Goal: Navigation & Orientation: Find specific page/section

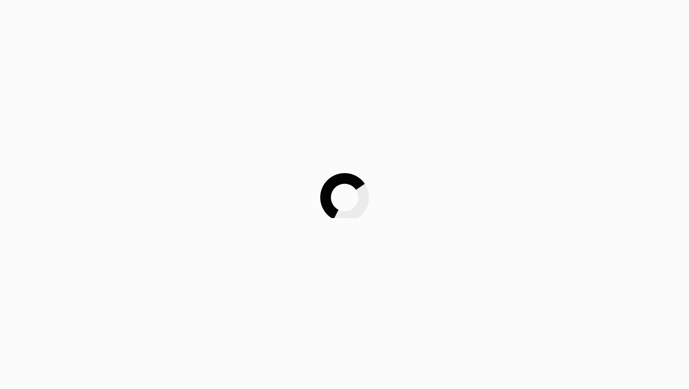
scroll to position [137, 0]
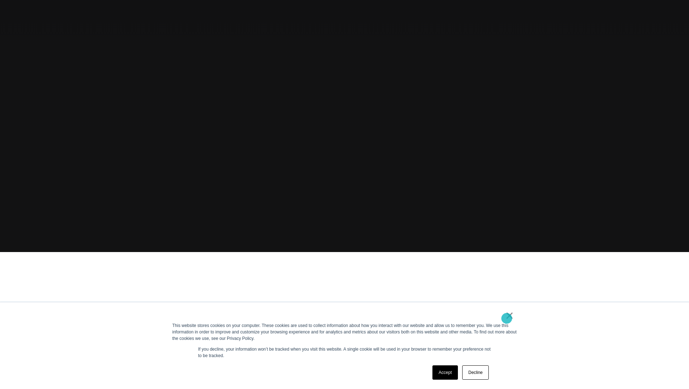
click at [506, 318] on link "×" at bounding box center [509, 315] width 9 height 6
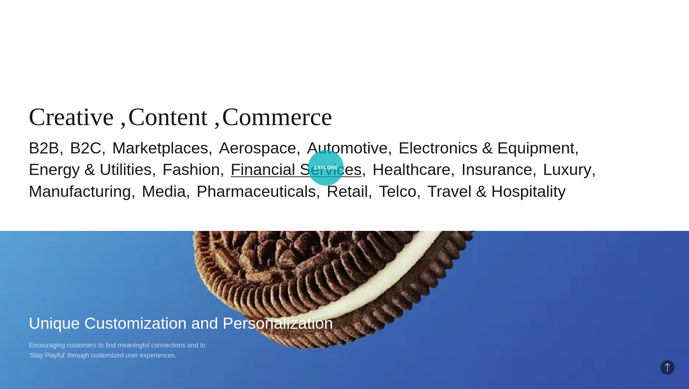
scroll to position [552, 0]
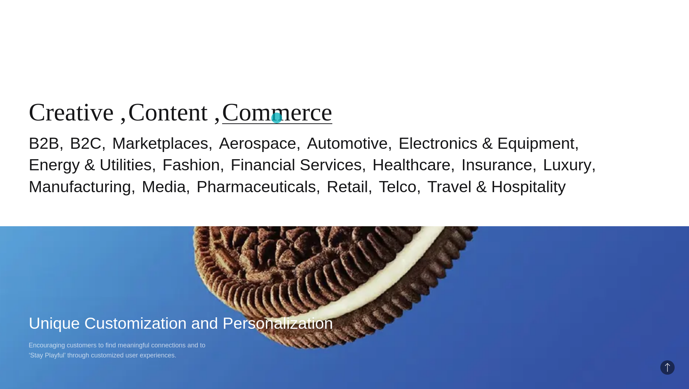
click at [277, 118] on link "Commerce" at bounding box center [277, 112] width 110 height 28
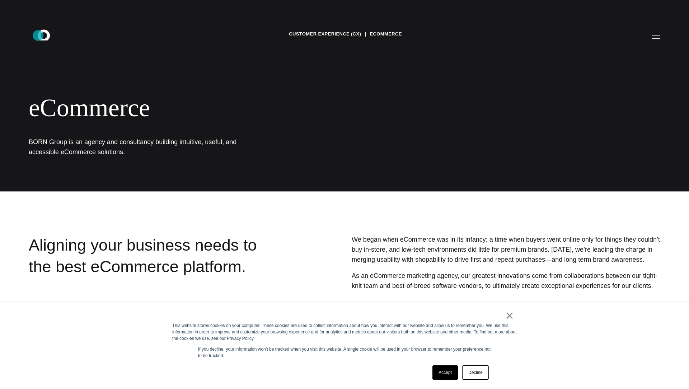
click at [38, 36] on icon ".st0{display:none;} .st1{display:inline;} .st2{font-family:'HelveticaNeue-Mediu…" at bounding box center [49, 37] width 46 height 19
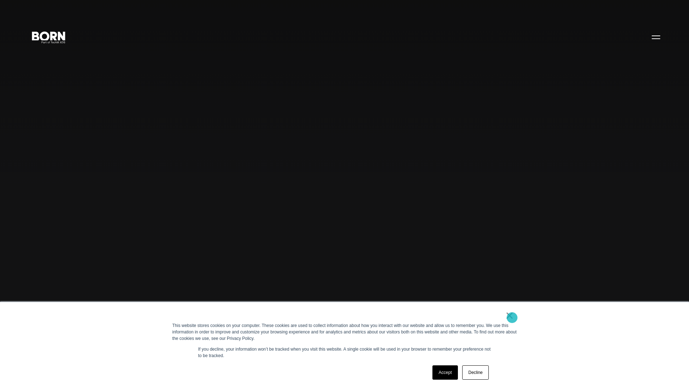
click at [512, 318] on link "×" at bounding box center [509, 315] width 9 height 6
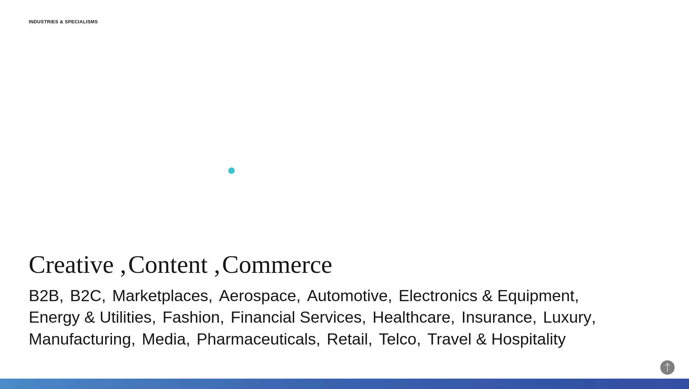
scroll to position [450, 0]
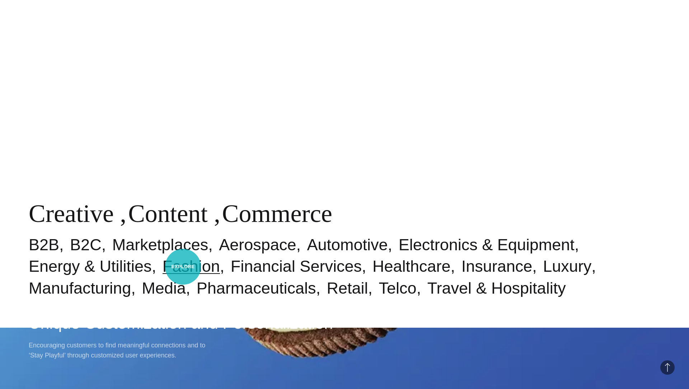
click at [183, 267] on link "Fashion" at bounding box center [190, 266] width 57 height 18
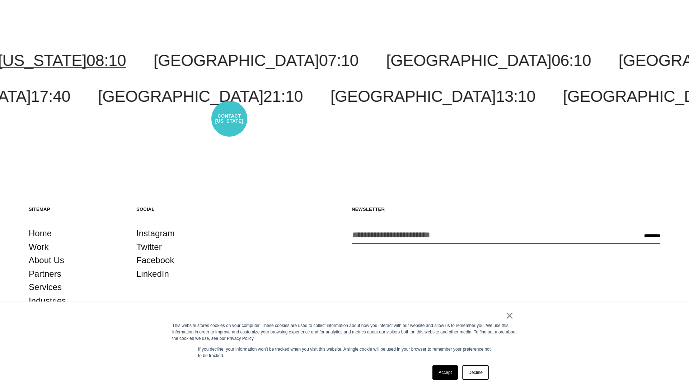
scroll to position [1823, 0]
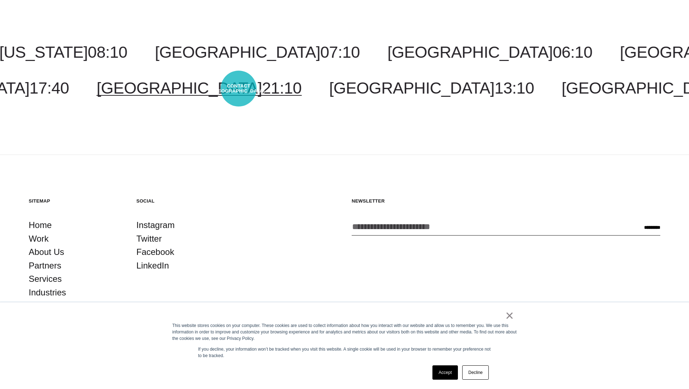
click at [238, 89] on link "Tokyo 21:10" at bounding box center [198, 88] width 205 height 18
select select "*****"
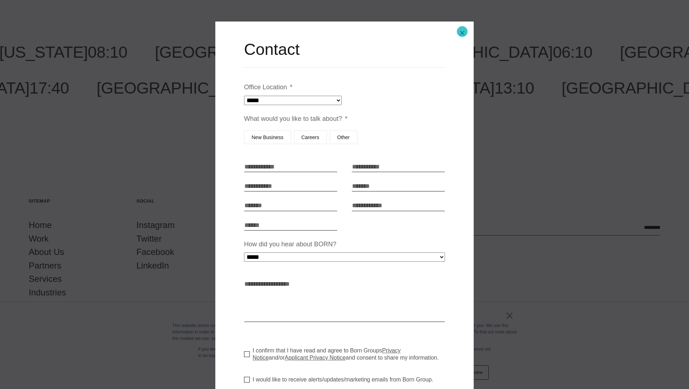
click at [462, 32] on button "Close modal" at bounding box center [461, 32] width 17 height 17
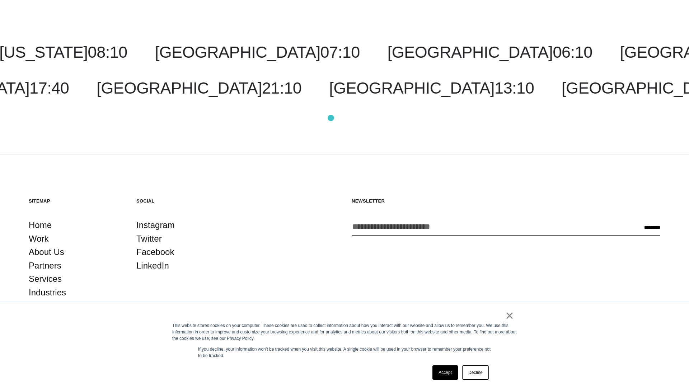
drag, startPoint x: 475, startPoint y: 46, endPoint x: 330, endPoint y: 119, distance: 162.1
click at [220, 131] on div "Costa Rica 06:10 Malaysia 20:10 New York 08:10 Toronto 08:10 New Jersey 08:10 C…" at bounding box center [344, 70] width 689 height 169
click at [489, 375] on div "Accept Decline" at bounding box center [460, 372] width 61 height 19
click at [470, 372] on link "Decline" at bounding box center [475, 372] width 27 height 14
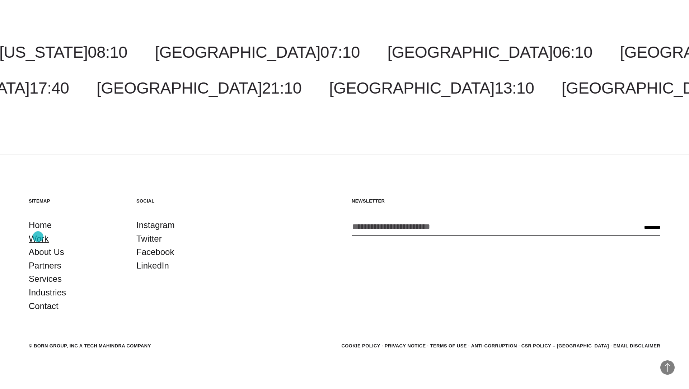
click at [38, 237] on link "Work" at bounding box center [39, 239] width 20 height 14
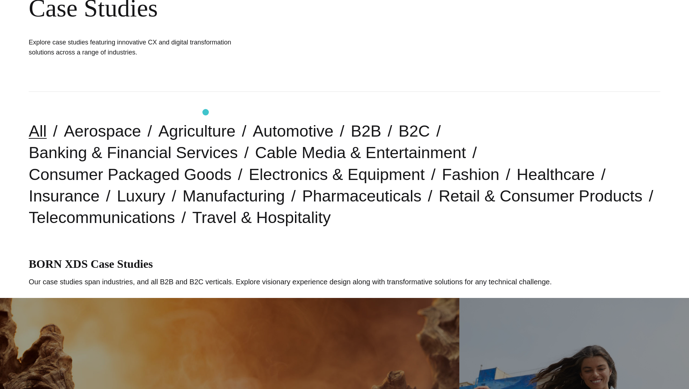
scroll to position [163, 0]
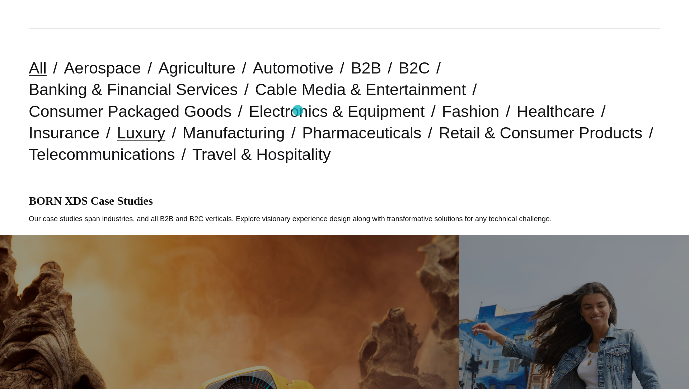
click at [165, 124] on link "Luxury" at bounding box center [141, 133] width 48 height 18
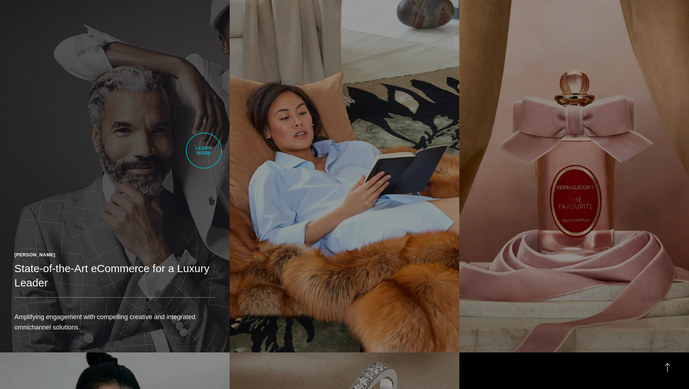
scroll to position [405, 0]
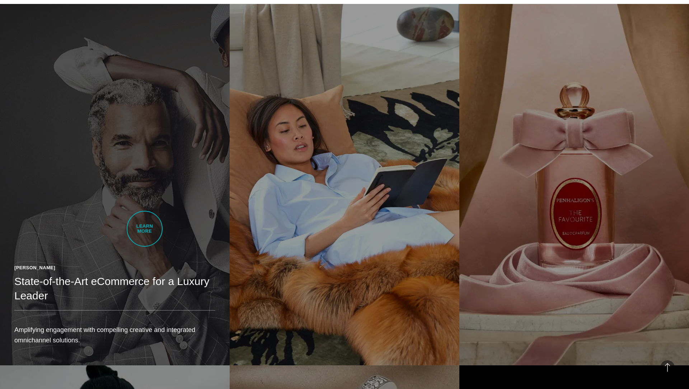
click at [145, 229] on link "Paul Stuart State-of-the-Art eCommerce for a Luxury Leader Amplifying engagemen…" at bounding box center [115, 184] width 230 height 361
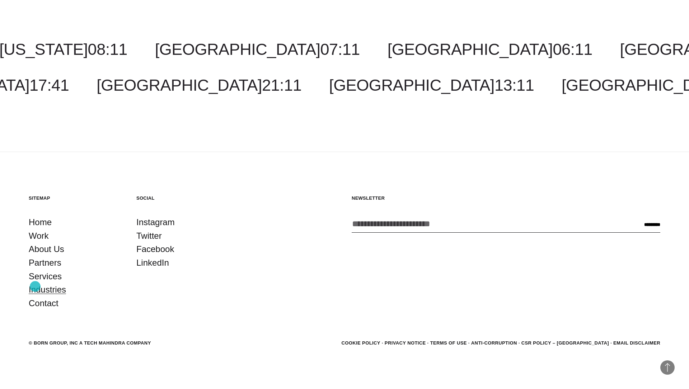
scroll to position [5131, 0]
click at [148, 265] on link "LinkedIn" at bounding box center [152, 264] width 33 height 14
